Goal: Information Seeking & Learning: Learn about a topic

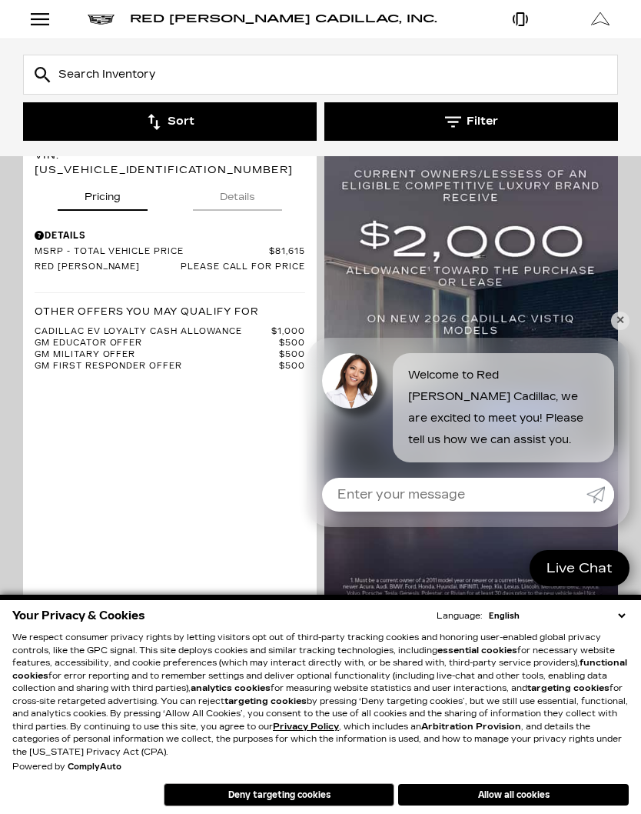
scroll to position [973, 0]
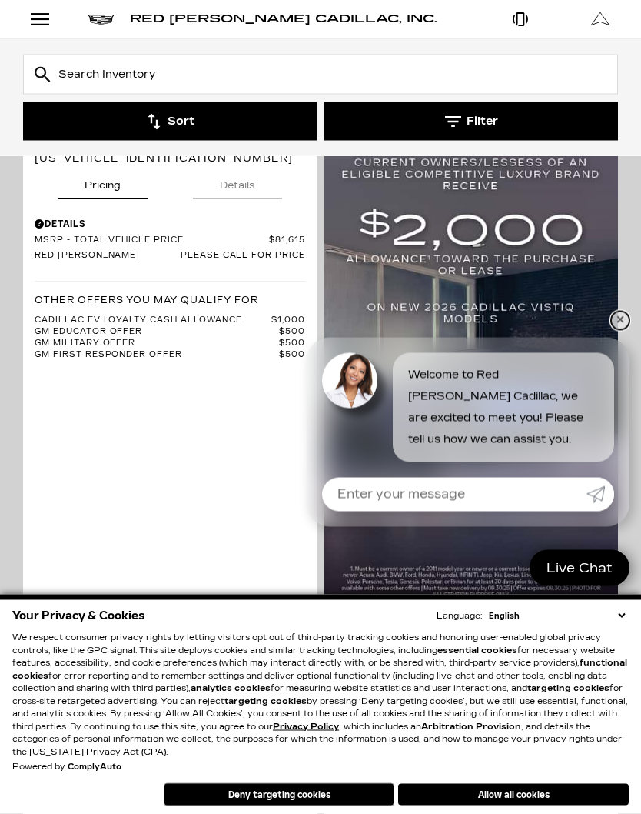
click at [612, 330] on link "✕" at bounding box center [620, 320] width 18 height 18
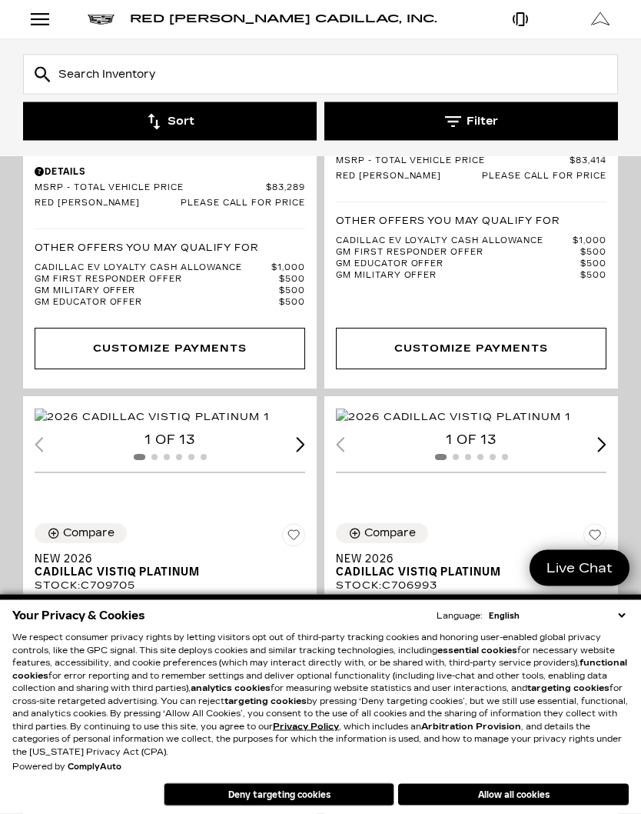
scroll to position [4118, 0]
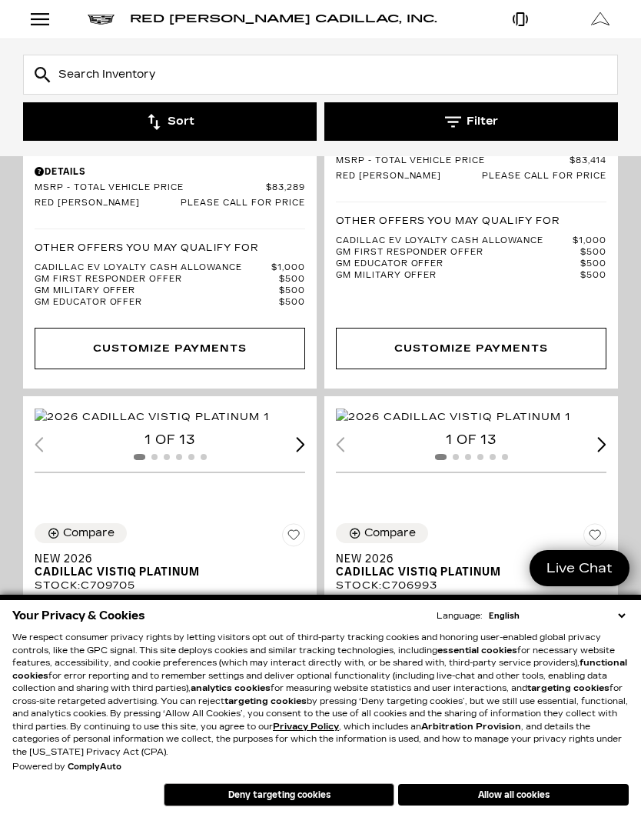
click at [474, 121] on button "Filter" at bounding box center [471, 121] width 294 height 38
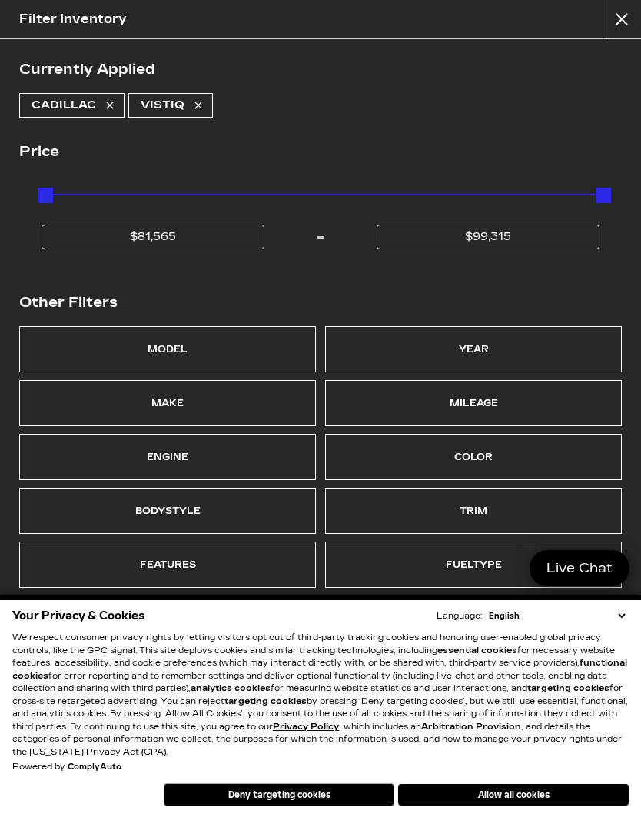
click at [182, 349] on div "Model" at bounding box center [168, 349] width 40 height 22
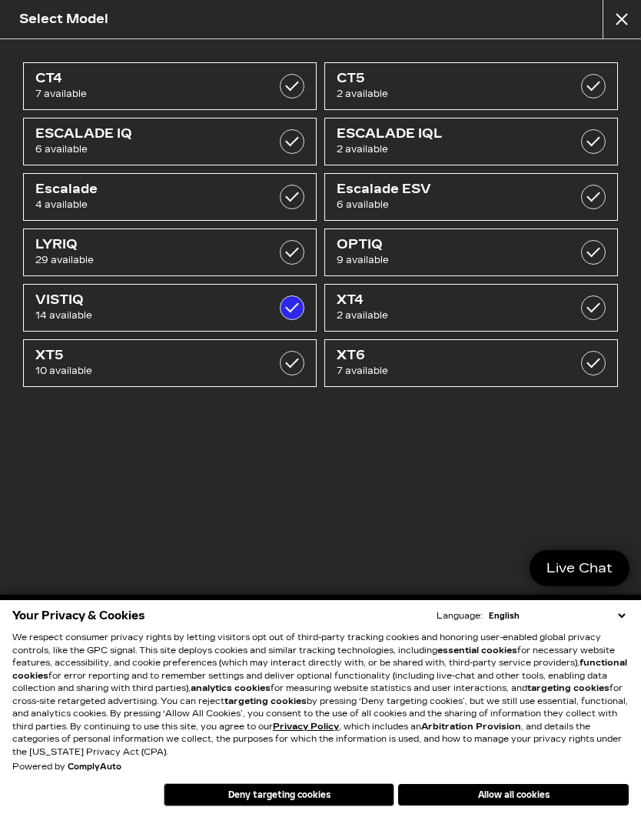
click at [301, 145] on label at bounding box center [292, 141] width 25 height 25
click at [292, 145] on label at bounding box center [292, 141] width 25 height 25
checkbox input "false"
click at [300, 308] on label at bounding box center [292, 307] width 25 height 25
checkbox input "false"
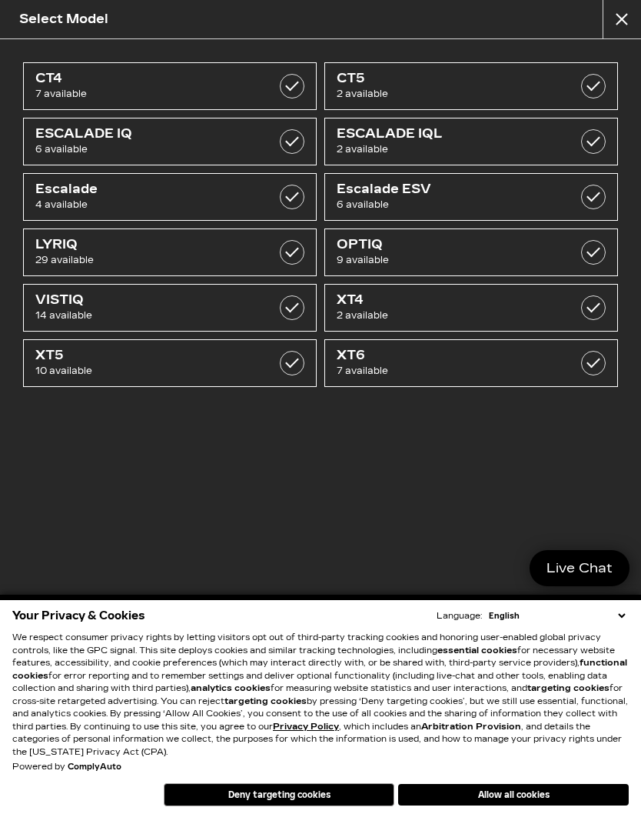
click at [253, 365] on span "10 available" at bounding box center [149, 370] width 229 height 15
click at [248, 372] on span "10 available" at bounding box center [149, 370] width 229 height 15
click at [346, 806] on button "Deny targeting cookies" at bounding box center [279, 794] width 231 height 23
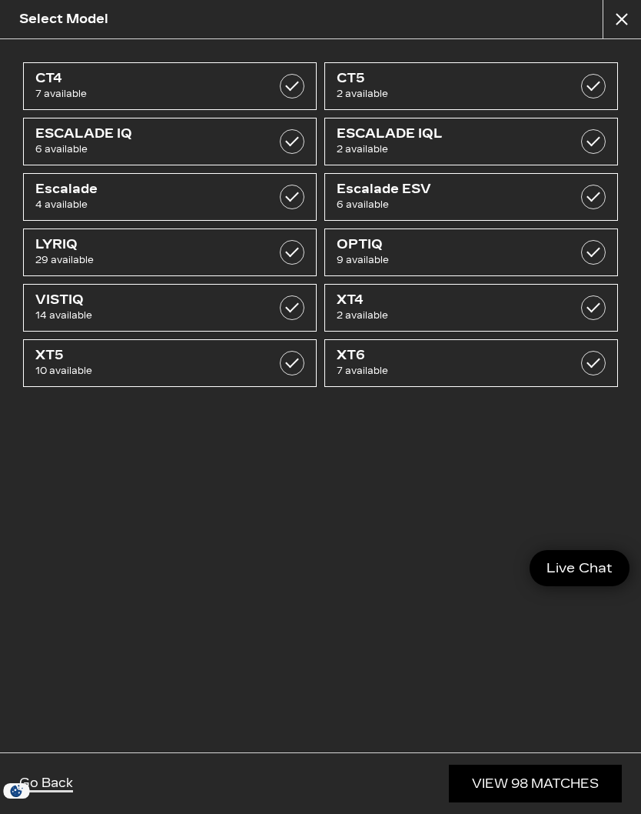
click at [281, 364] on label at bounding box center [292, 363] width 25 height 25
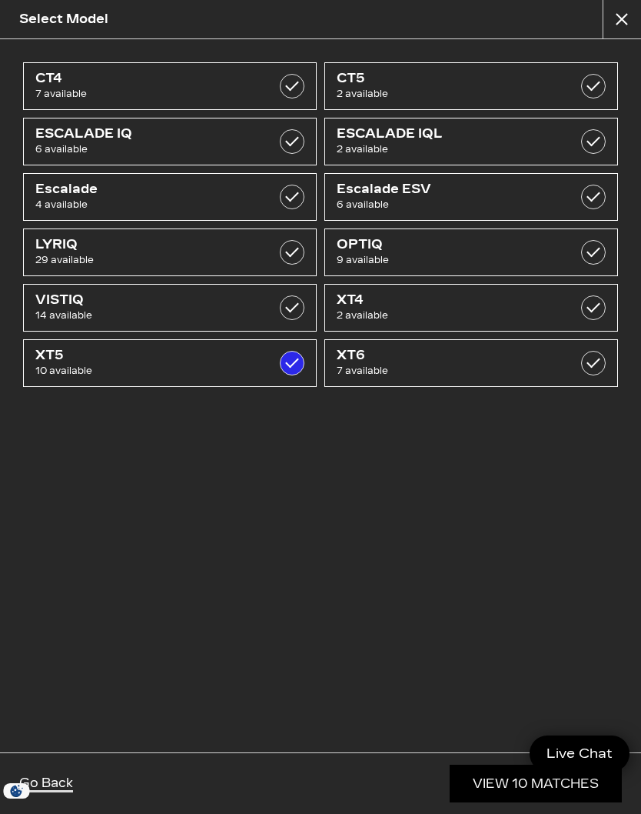
checkbox input "true"
click at [512, 802] on link "View 10 Matches" at bounding box center [536, 783] width 172 height 38
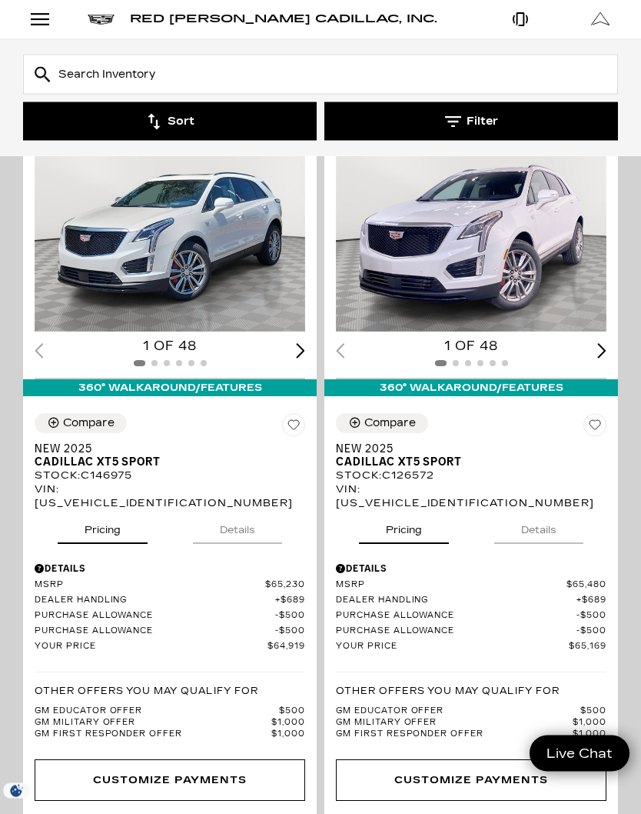
scroll to position [3832, 0]
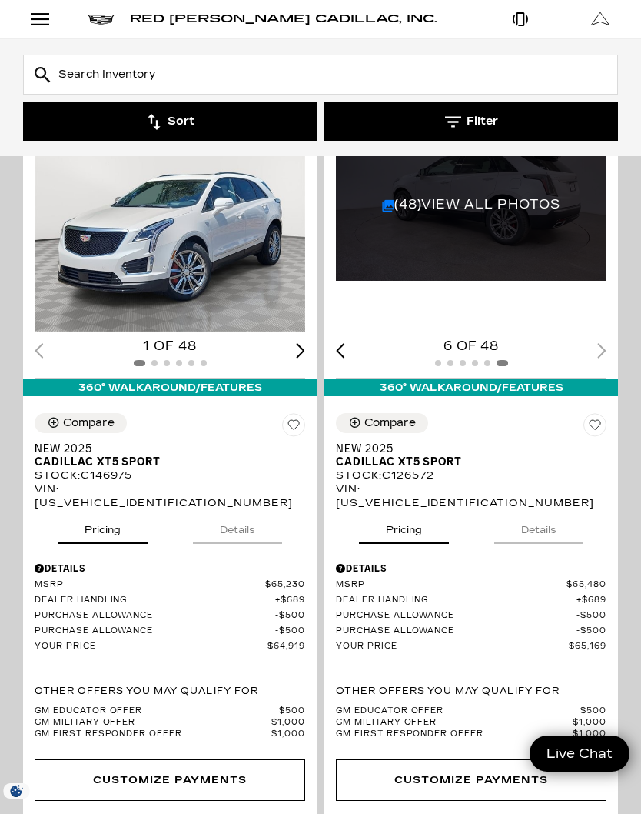
click at [457, 211] on link "(48) View All Photos" at bounding box center [471, 204] width 178 height 15
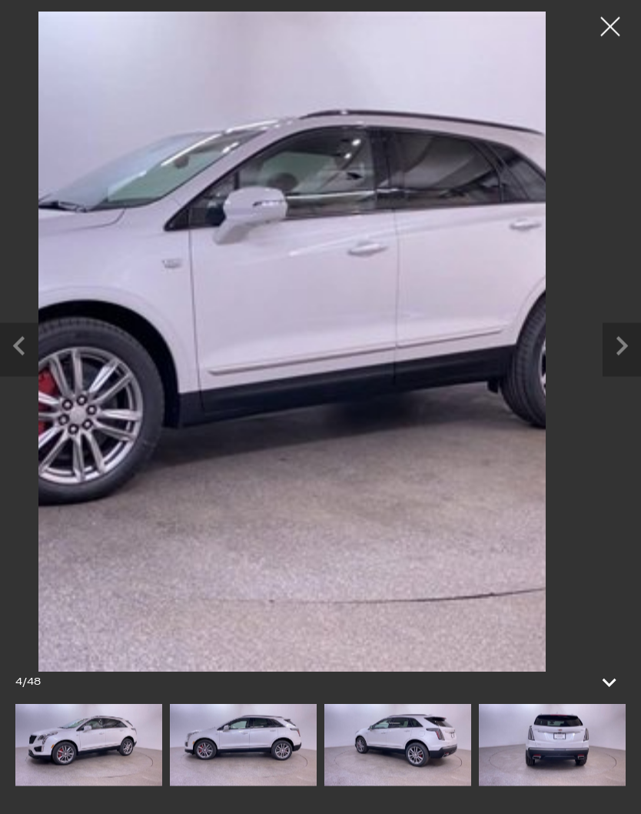
scroll to position [3834, 0]
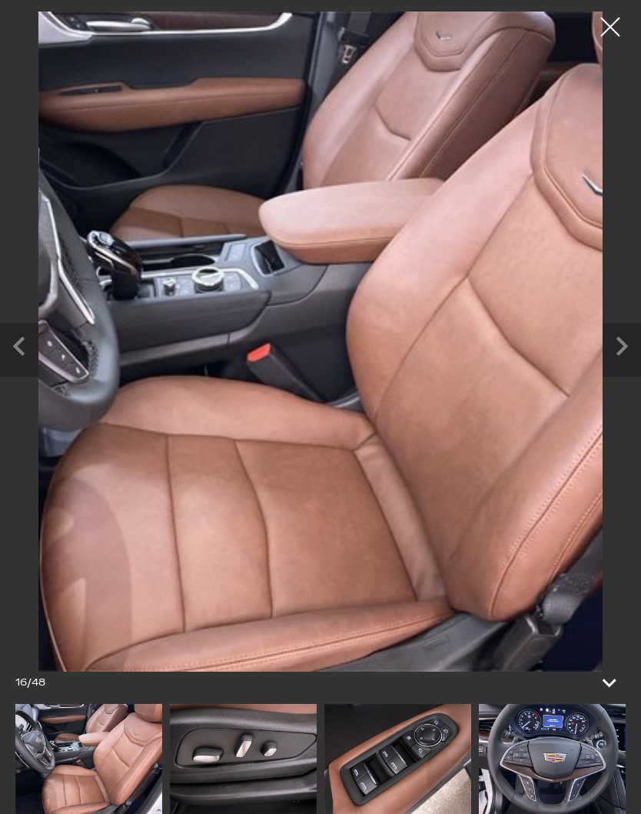
click at [610, 26] on div at bounding box center [610, 27] width 38 height 38
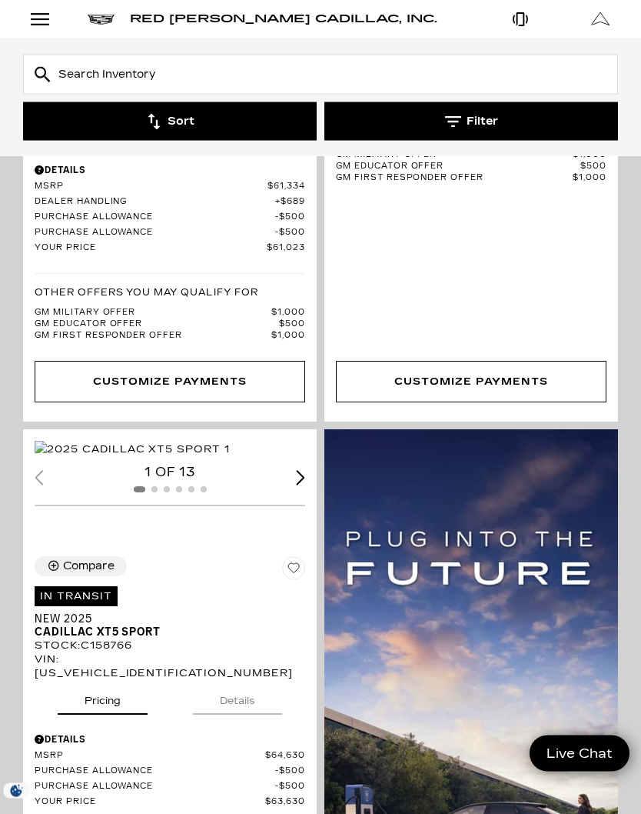
scroll to position [6, 0]
